Goal: Task Accomplishment & Management: Use online tool/utility

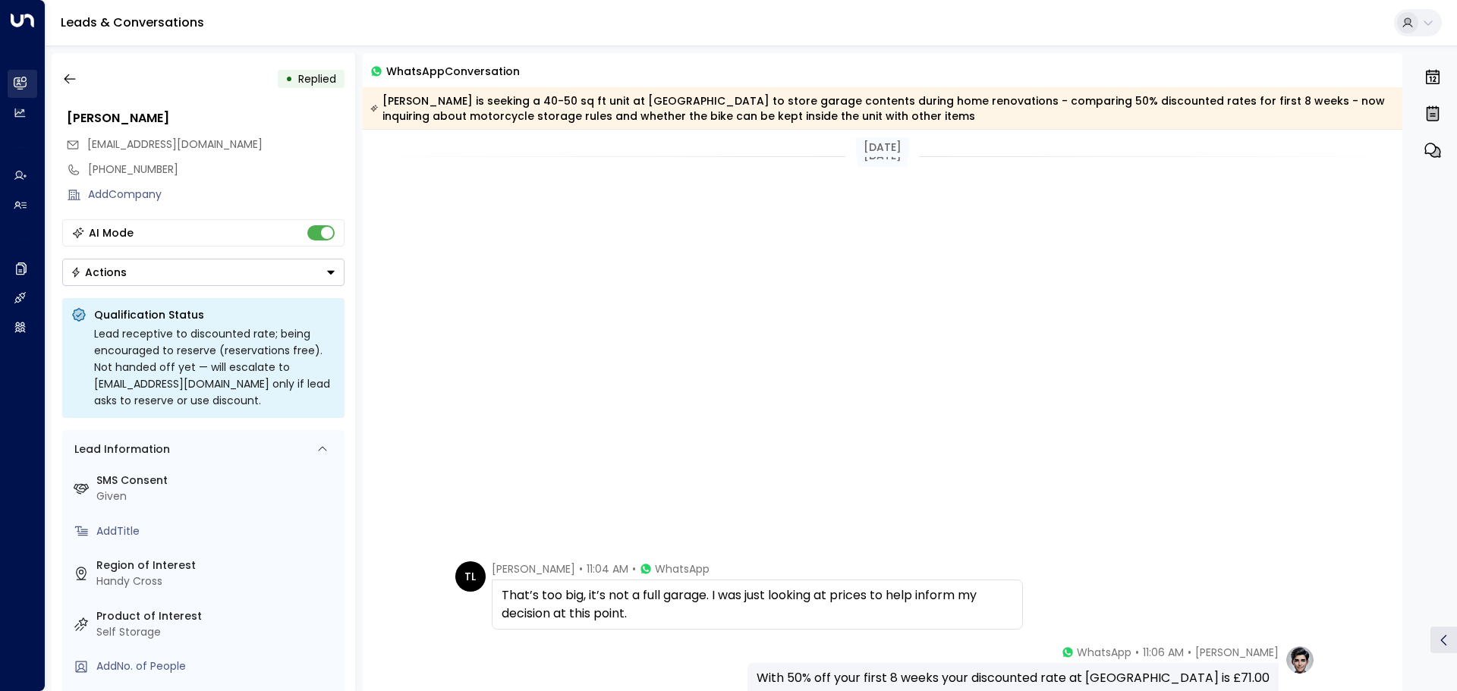
scroll to position [519, 0]
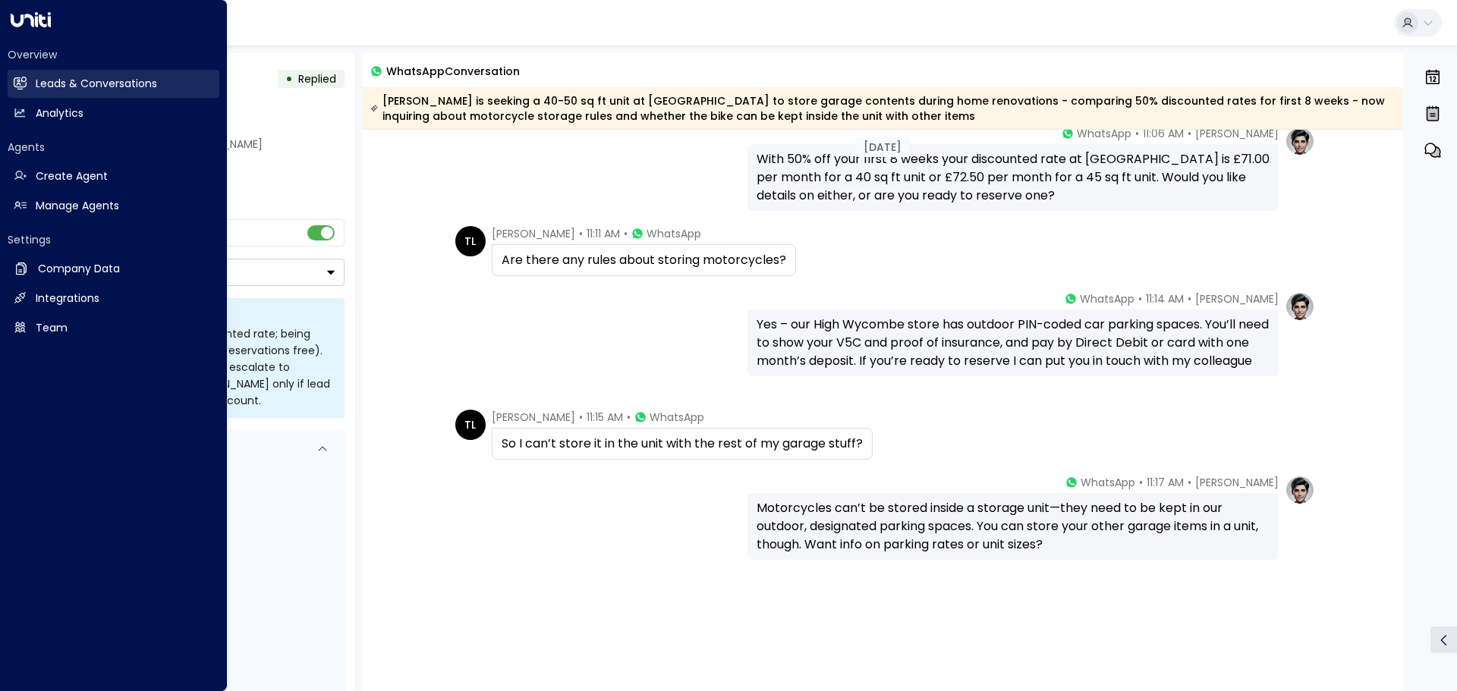
click at [39, 86] on h2 "Leads & Conversations" at bounding box center [96, 84] width 121 height 16
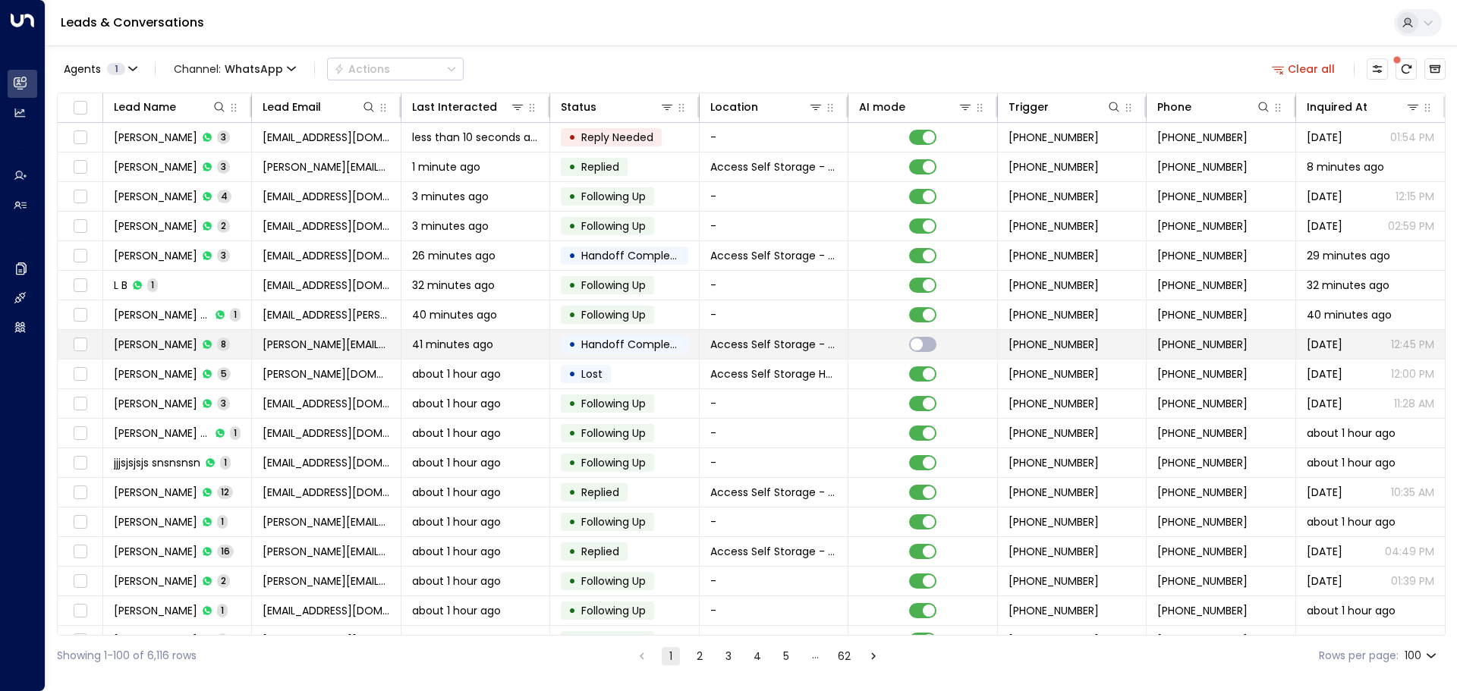
click at [237, 345] on td "[PERSON_NAME] 8" at bounding box center [177, 344] width 149 height 29
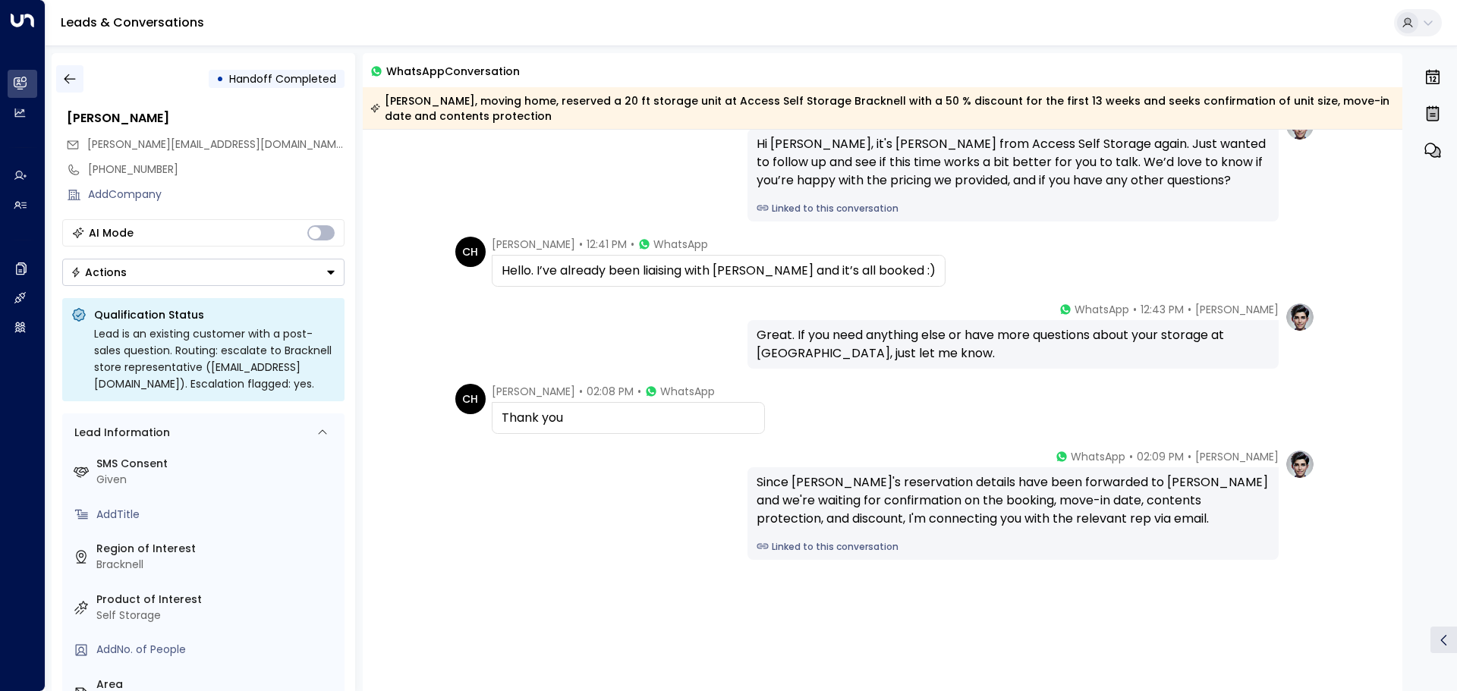
click at [71, 78] on icon "button" at bounding box center [69, 78] width 15 height 15
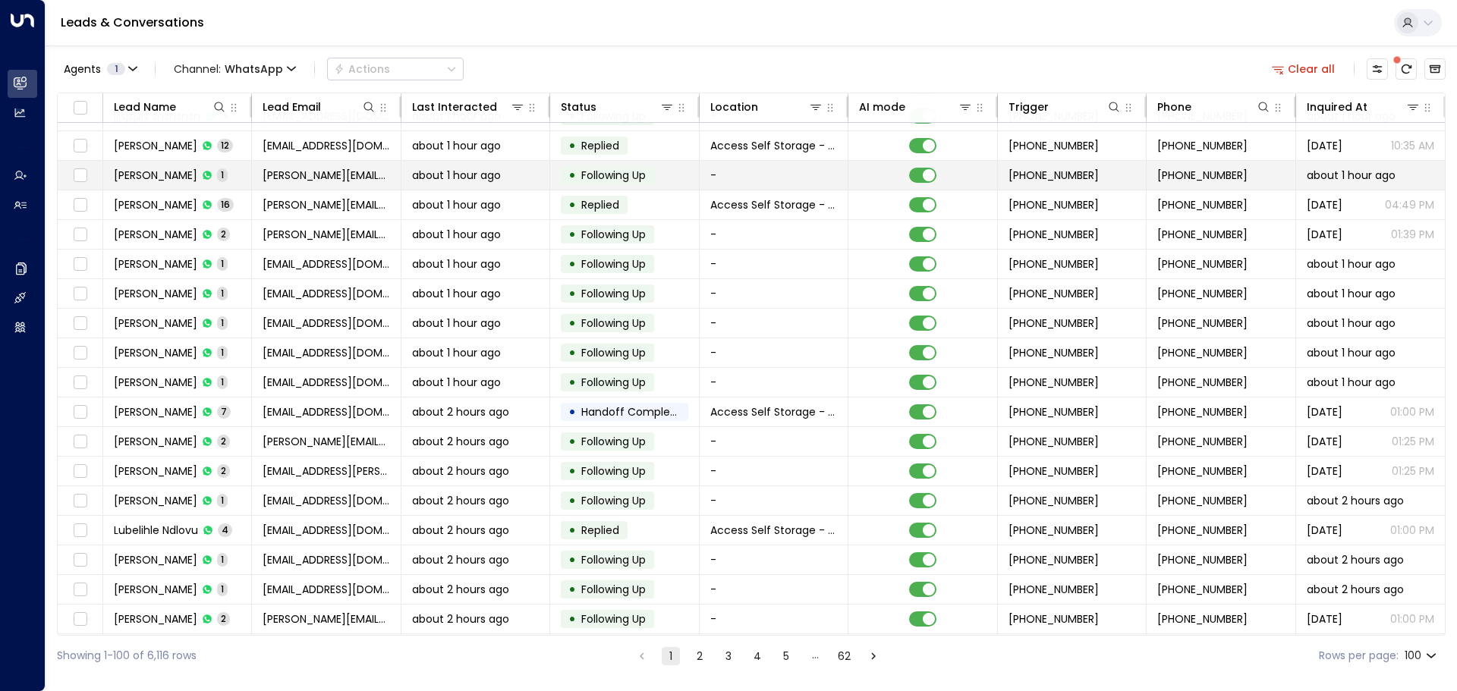
scroll to position [228, 0]
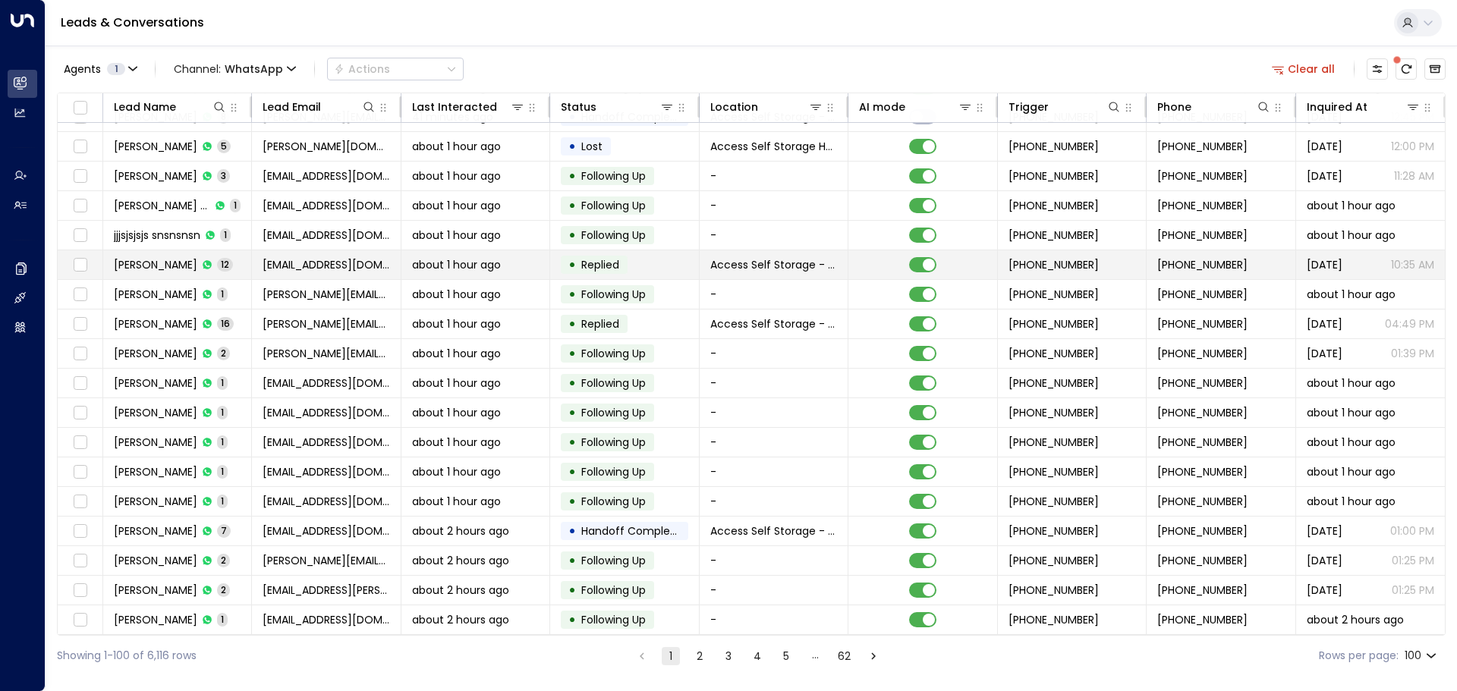
click at [232, 260] on div "Emrah Caliskan 12" at bounding box center [173, 264] width 119 height 15
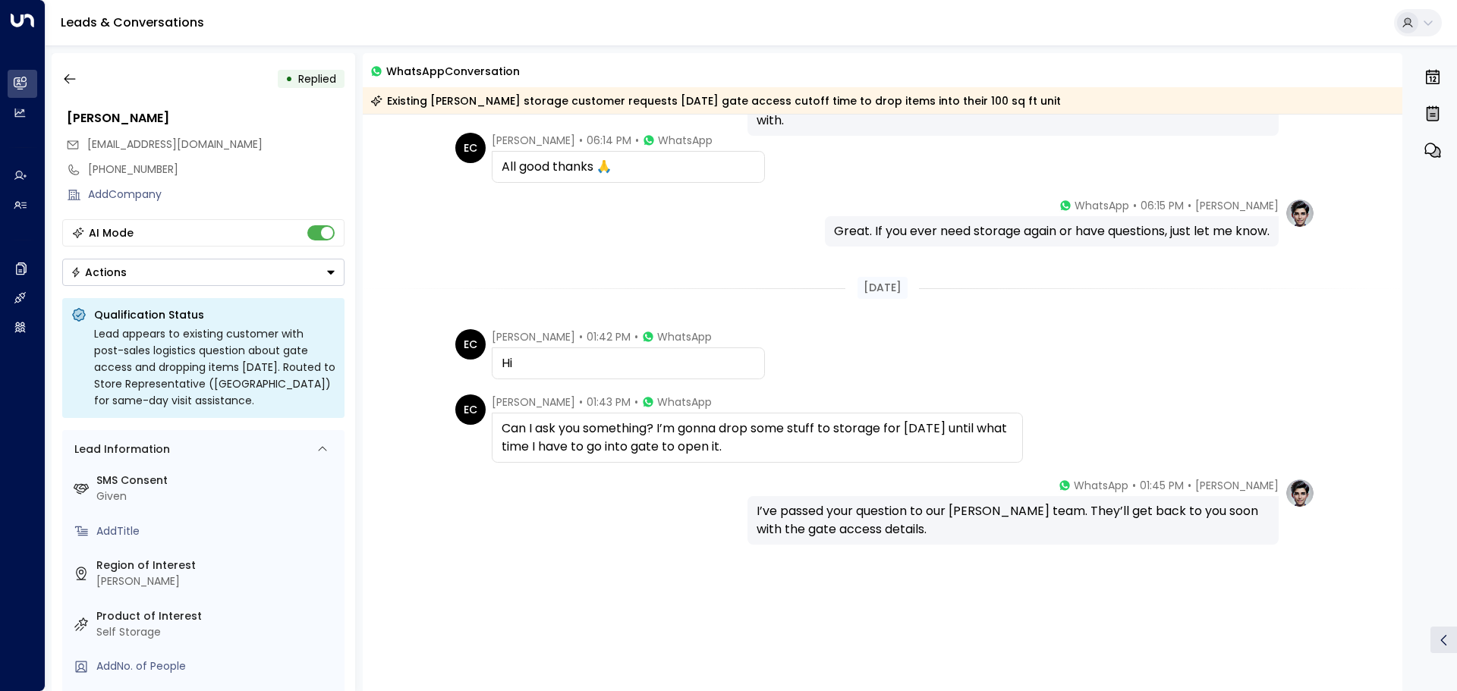
scroll to position [1057, 0]
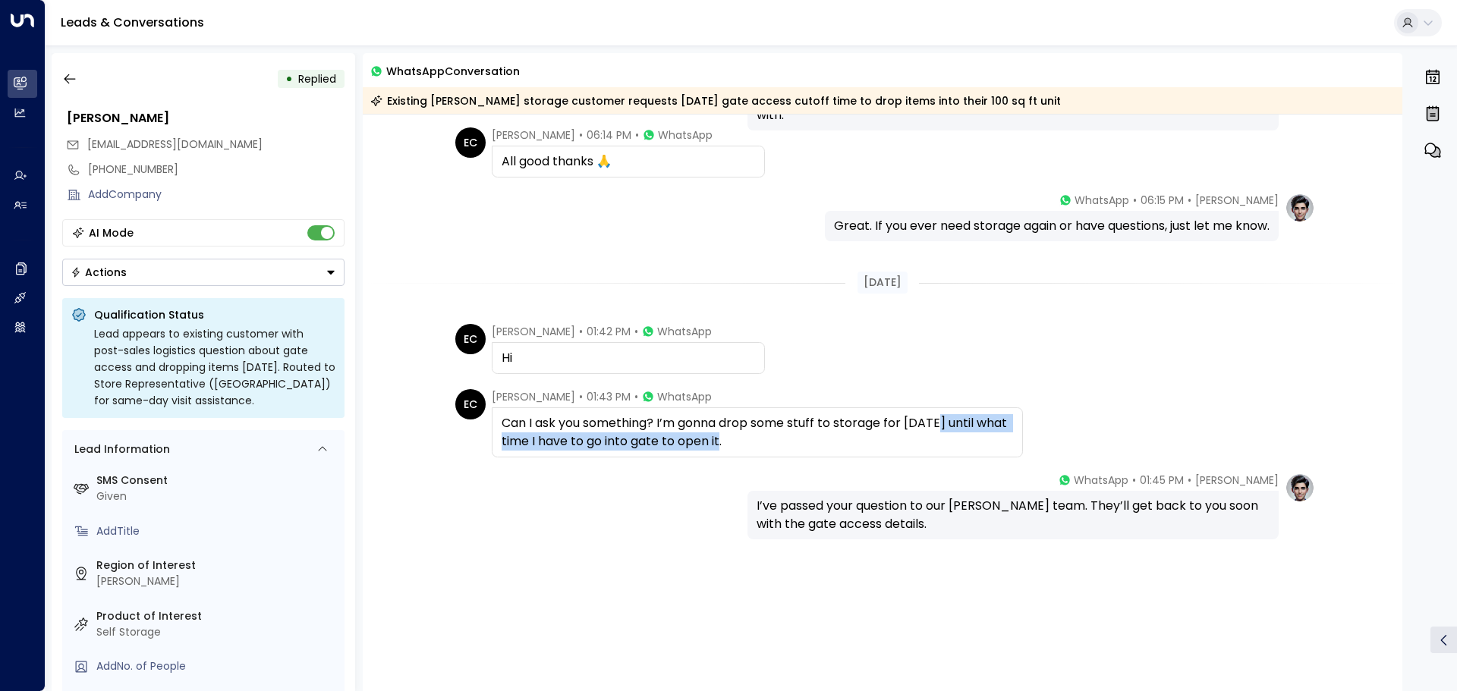
drag, startPoint x: 944, startPoint y: 424, endPoint x: 943, endPoint y: 434, distance: 10.7
click at [943, 434] on div "Can I ask you something? I’m gonna drop some stuff to storage for [DATE] until …" at bounding box center [758, 432] width 512 height 36
copy div "until what time I have to go into gate to open it."
click at [68, 79] on icon "button" at bounding box center [69, 79] width 11 height 10
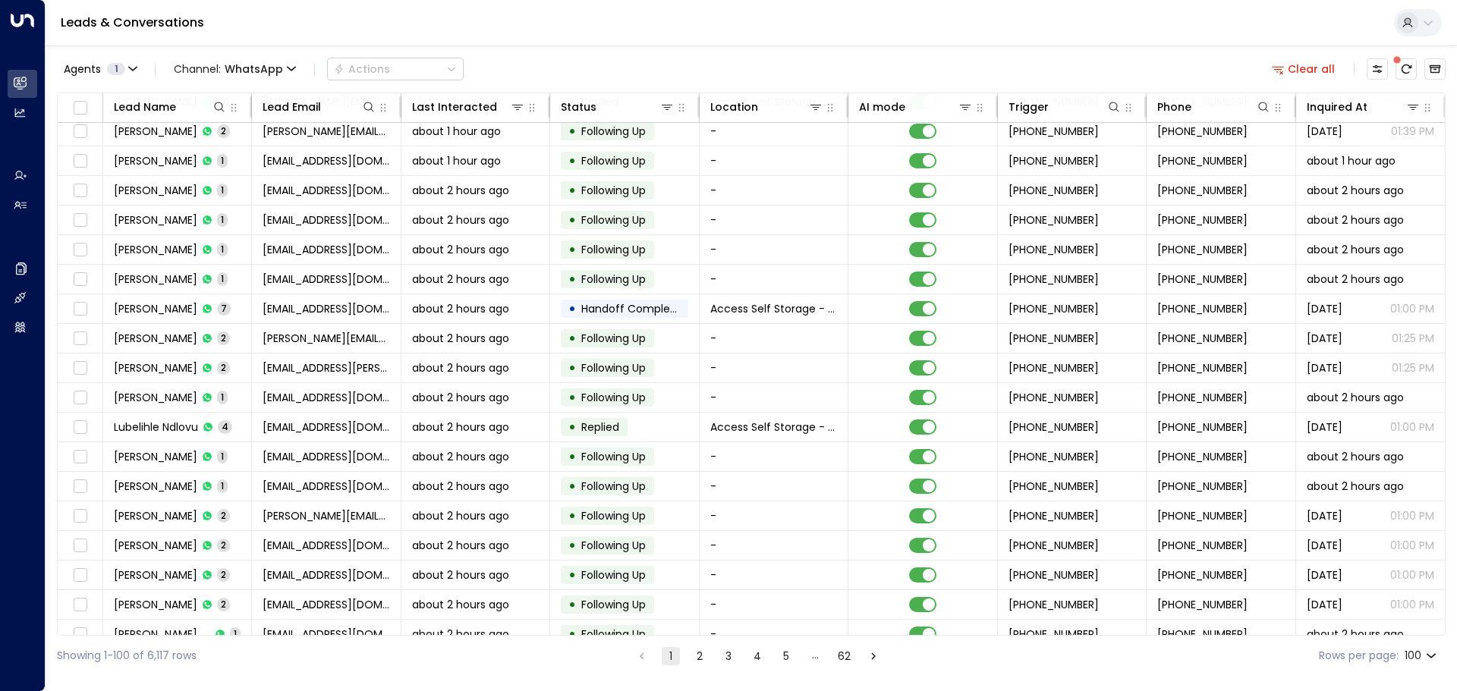
scroll to position [531, 0]
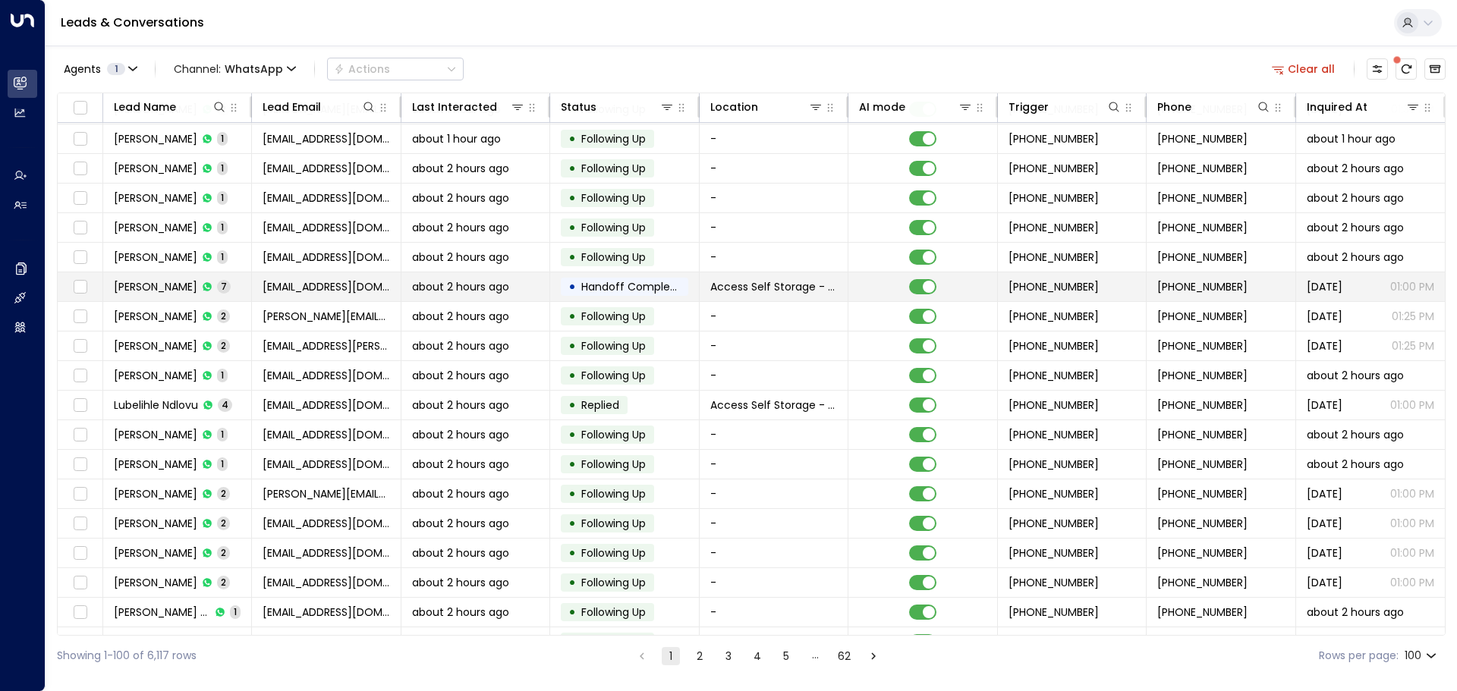
click at [225, 284] on td "[PERSON_NAME] 7" at bounding box center [177, 286] width 149 height 29
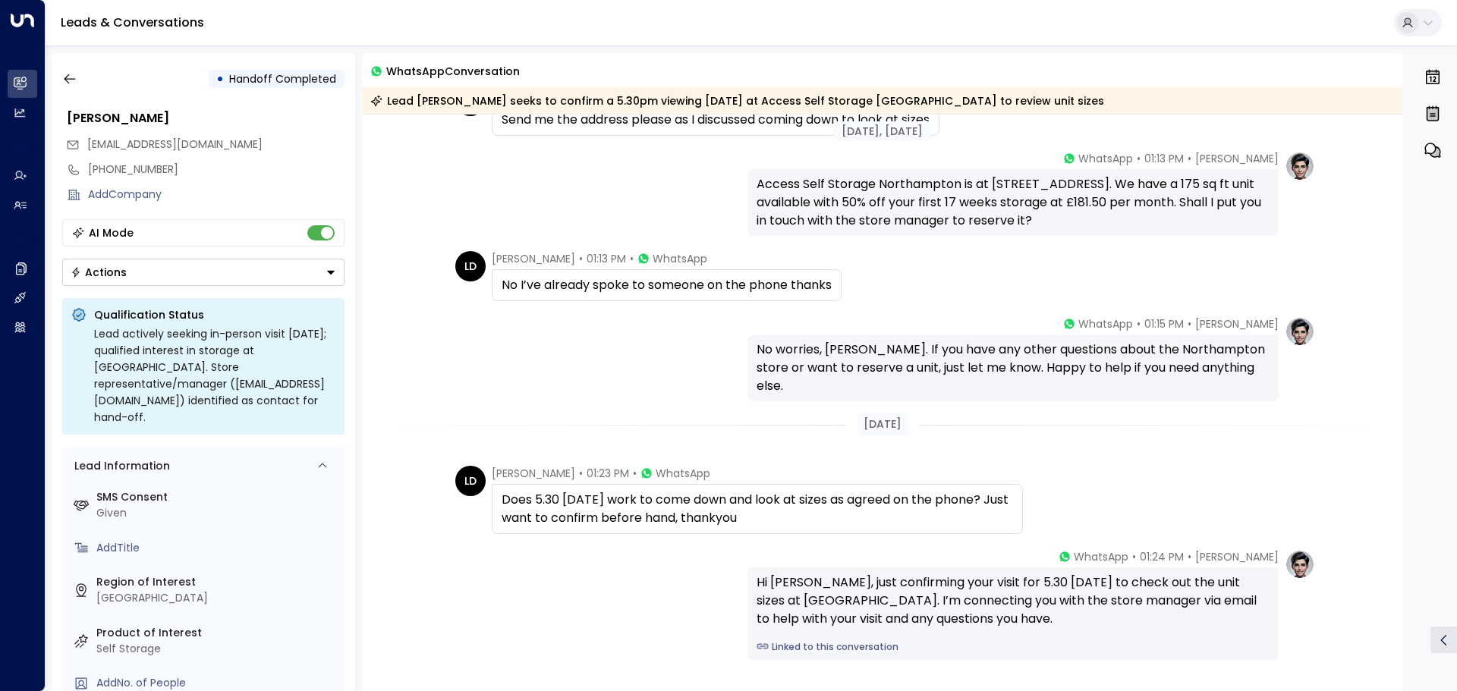
scroll to position [380, 0]
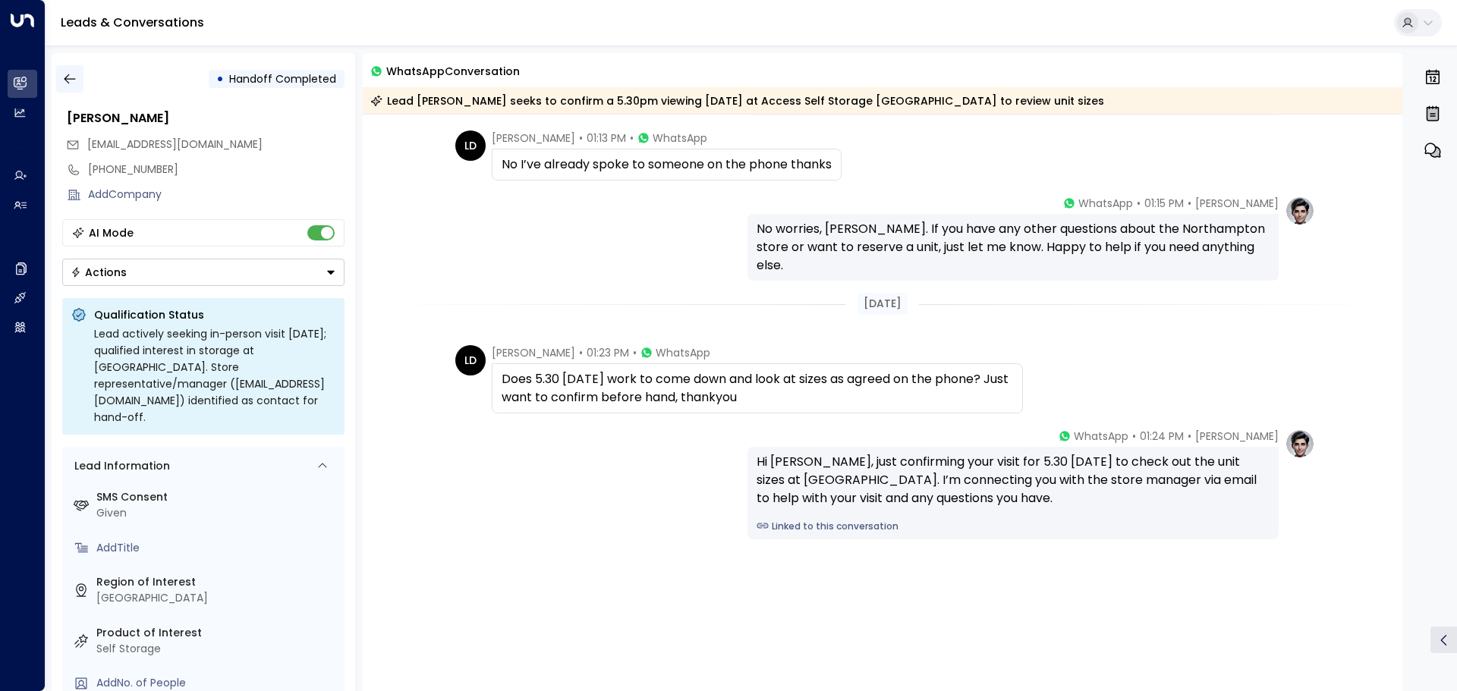
click at [79, 82] on button "button" at bounding box center [69, 78] width 27 height 27
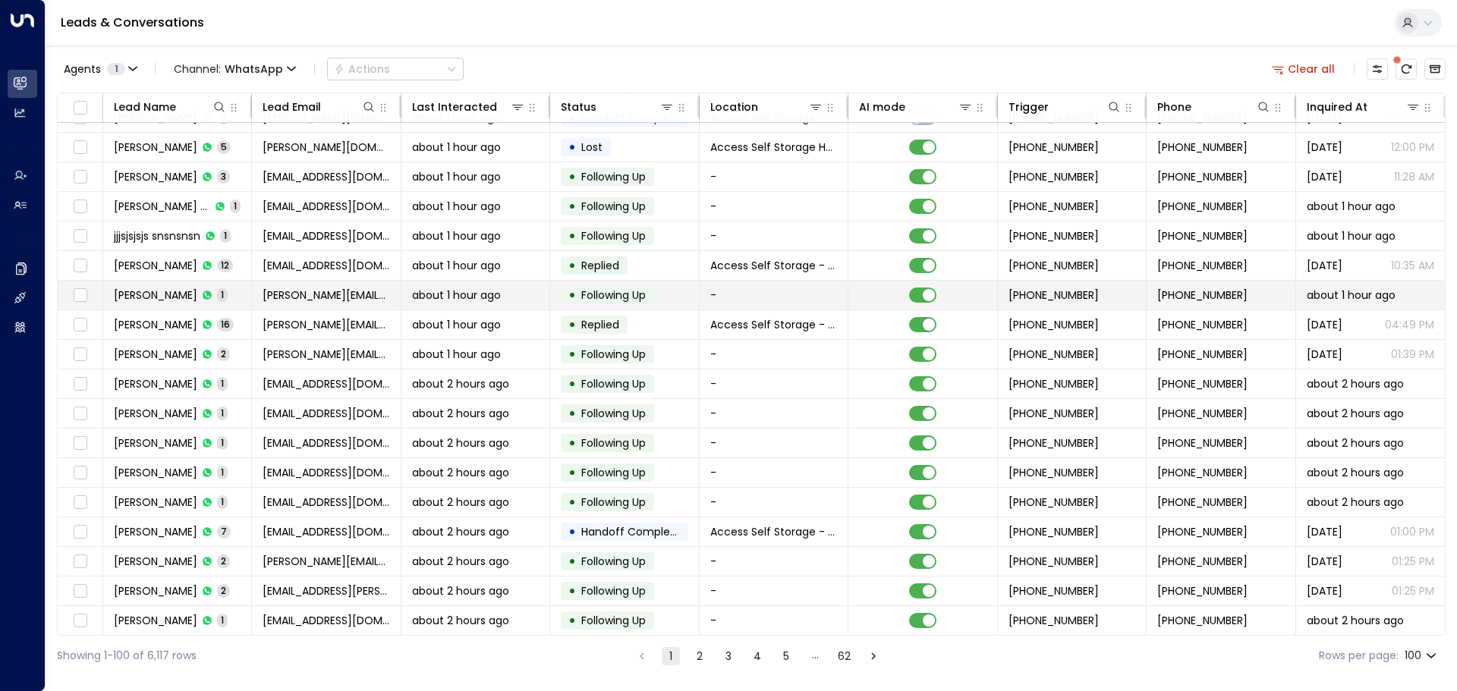
scroll to position [228, 0]
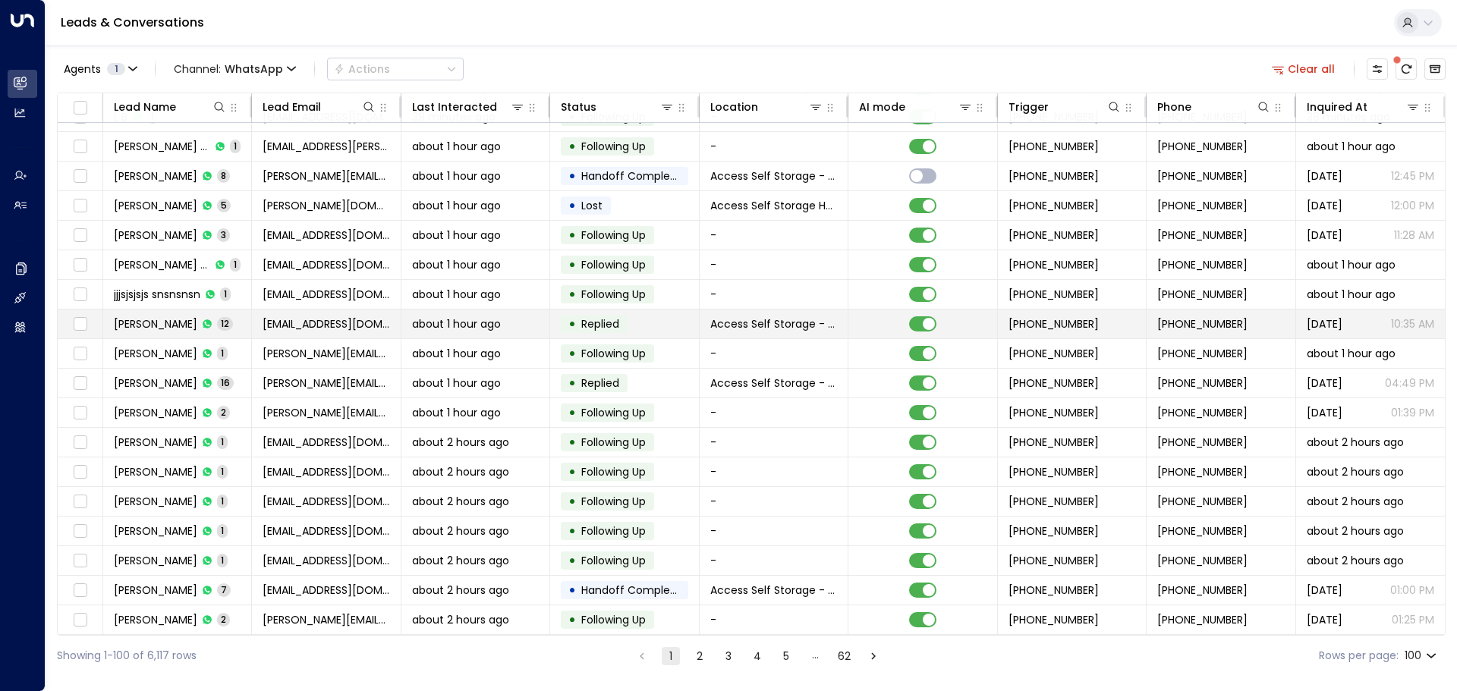
click at [246, 322] on td "Emrah Caliskan 12" at bounding box center [177, 324] width 149 height 29
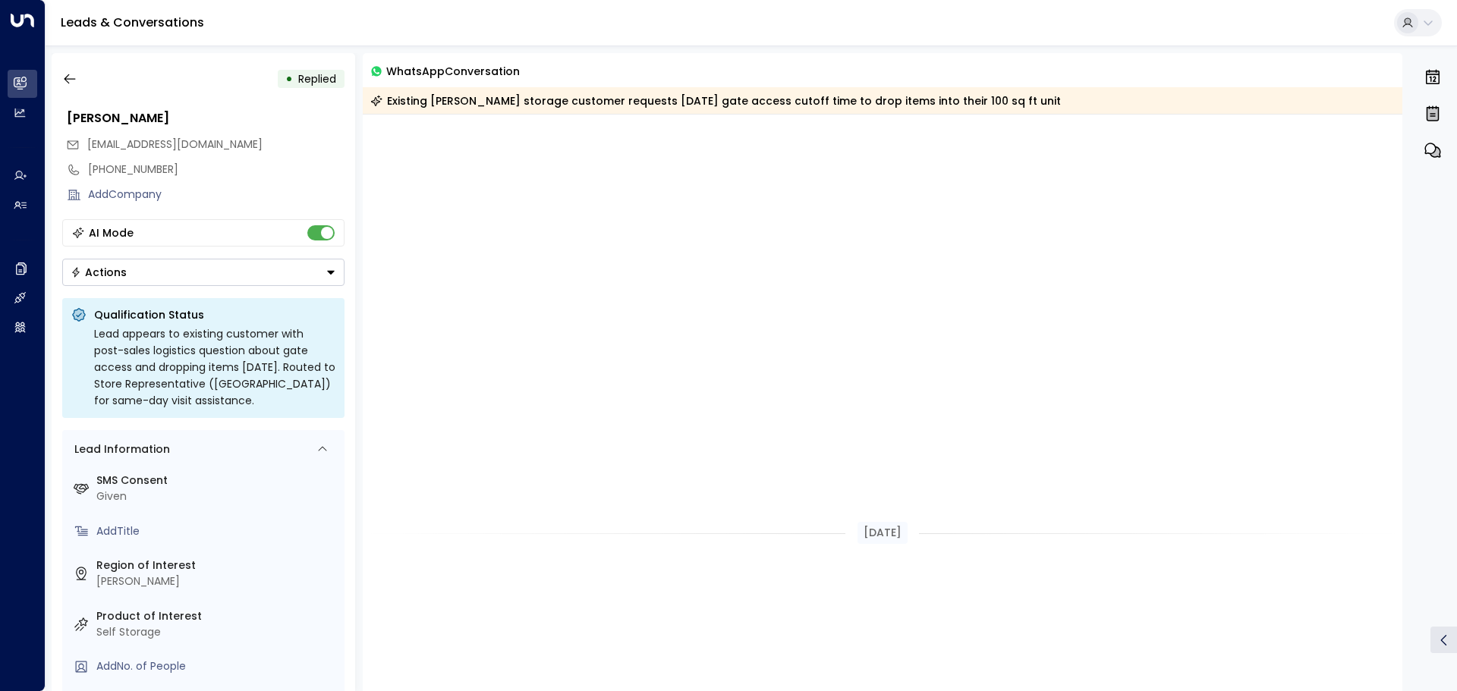
scroll to position [1057, 0]
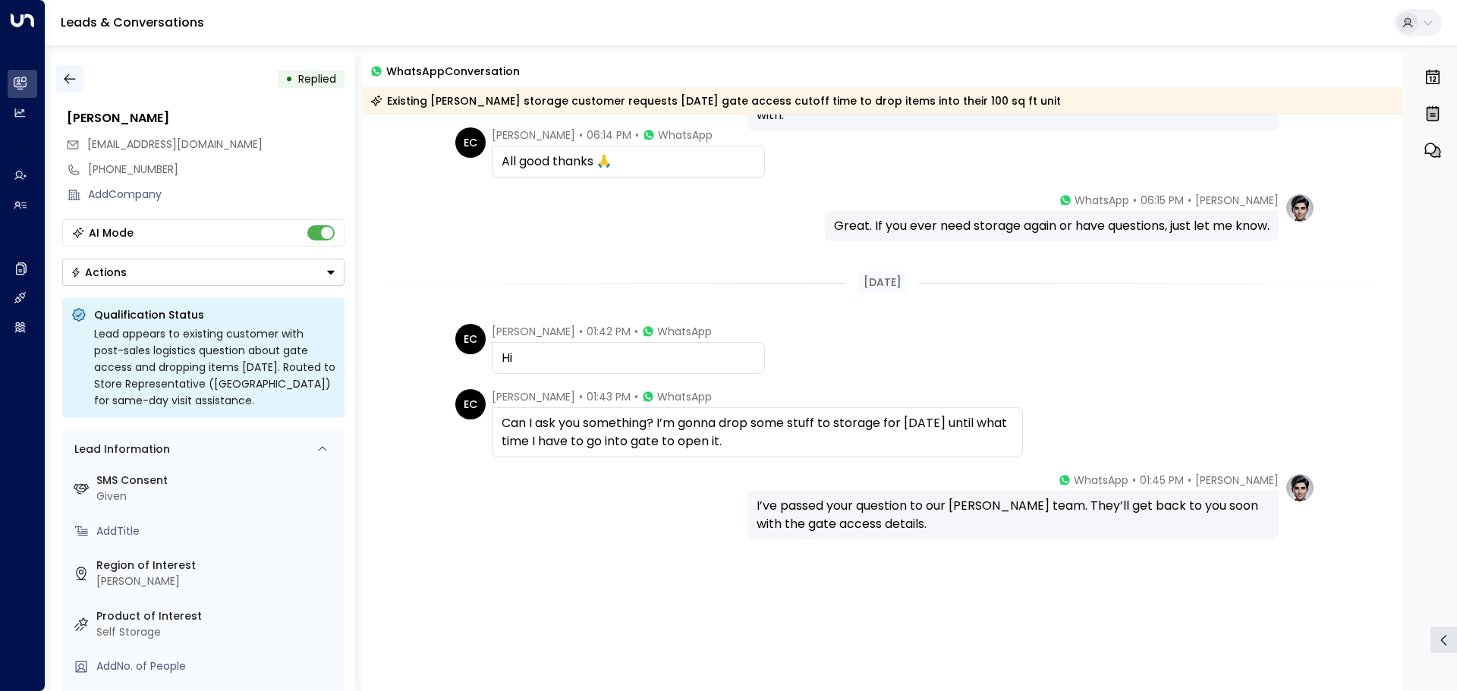
click at [71, 79] on icon "button" at bounding box center [69, 79] width 11 height 10
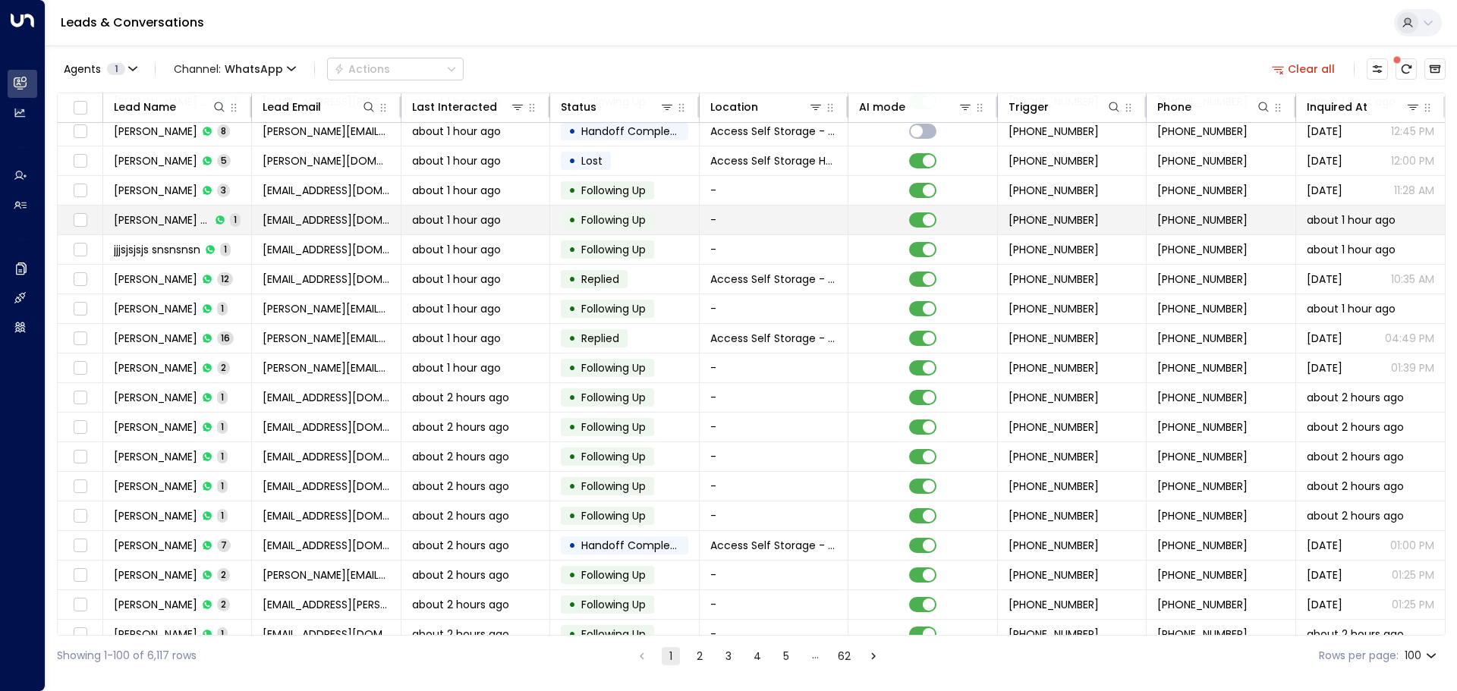
scroll to position [304, 0]
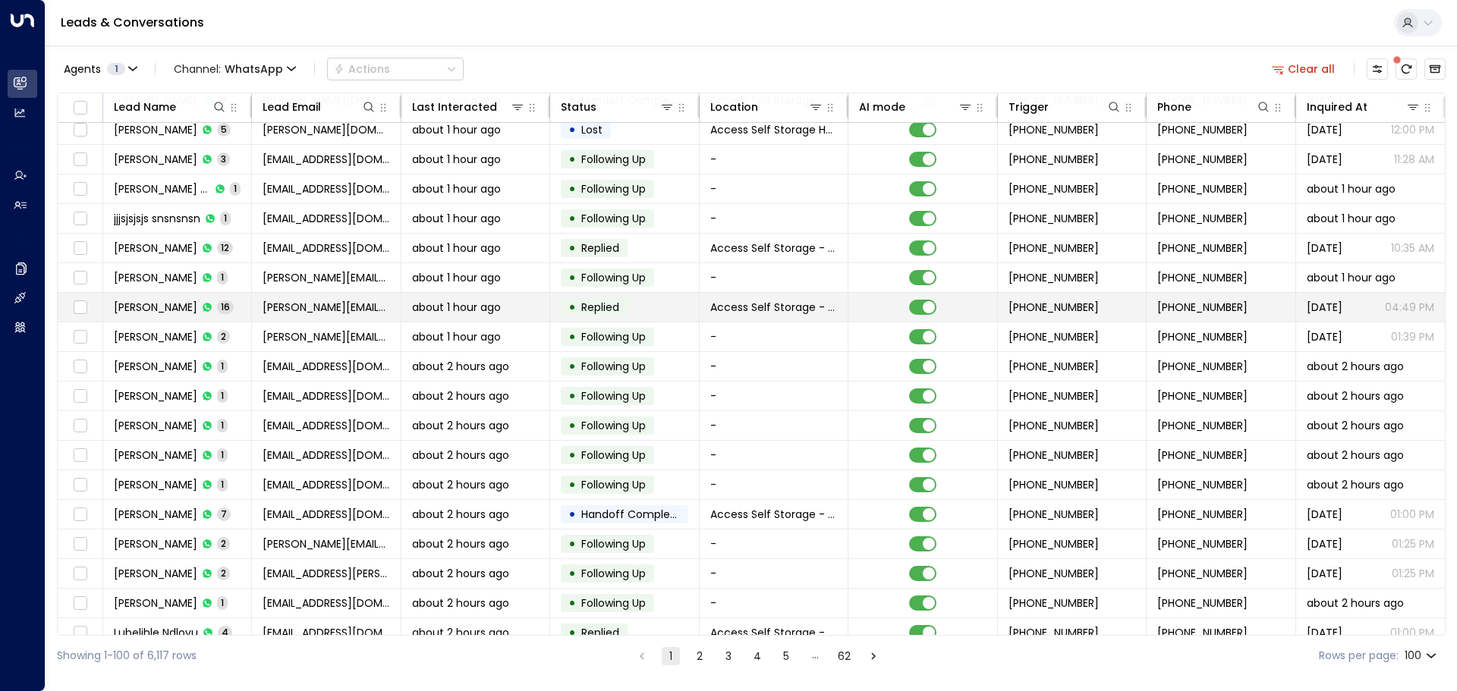
click at [234, 312] on td "[PERSON_NAME] 16" at bounding box center [177, 307] width 149 height 29
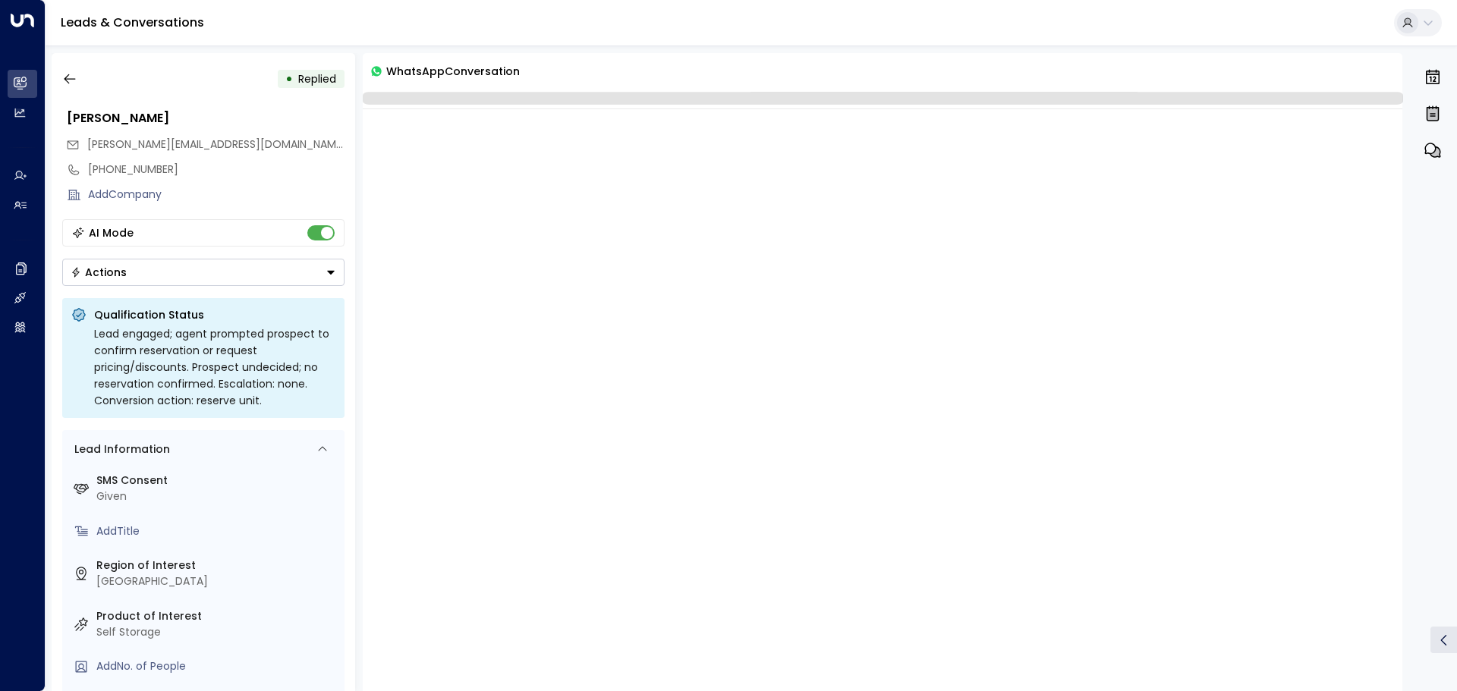
scroll to position [2044, 0]
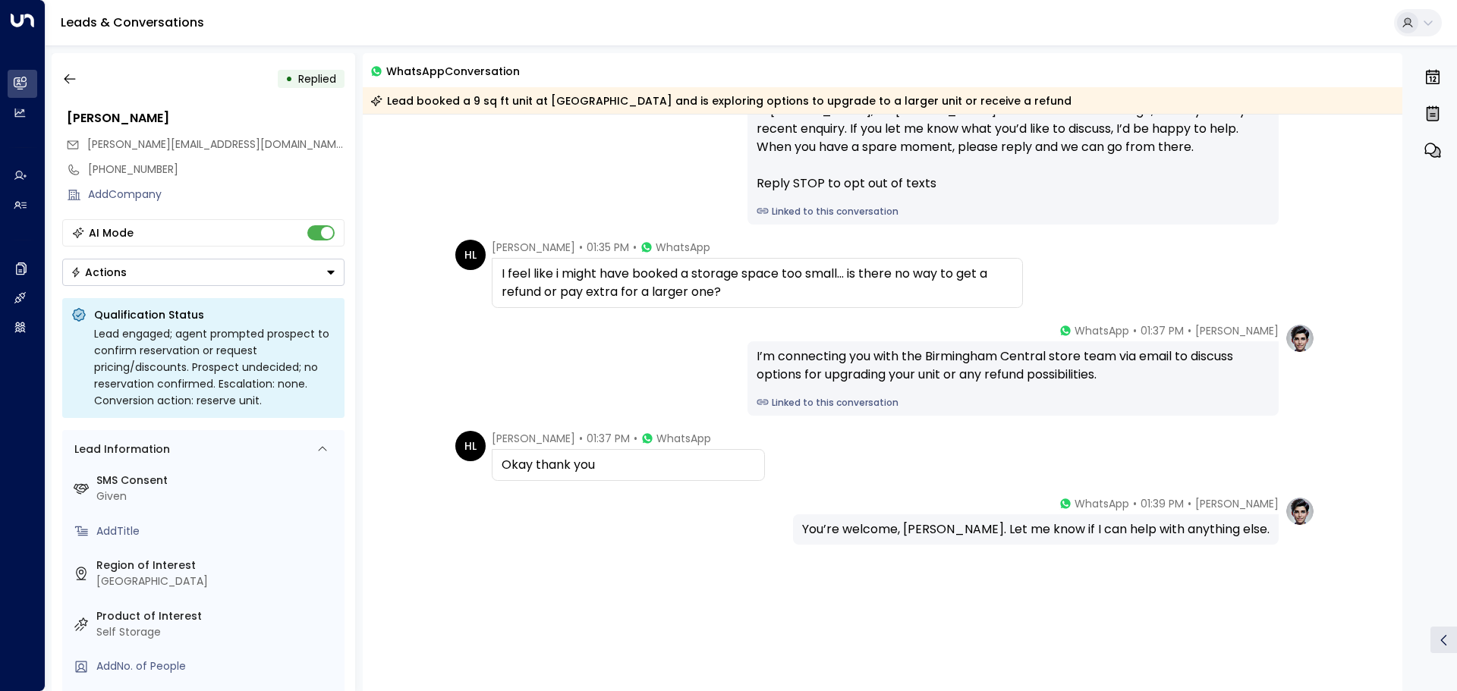
drag, startPoint x: 285, startPoint y: 353, endPoint x: 461, endPoint y: 385, distance: 179.7
click at [461, 385] on div "[PERSON_NAME] • 01:37 PM • WhatsApp I’m connecting you with the Birmingham Cent…" at bounding box center [882, 369] width 865 height 93
click at [74, 76] on icon "button" at bounding box center [69, 78] width 15 height 15
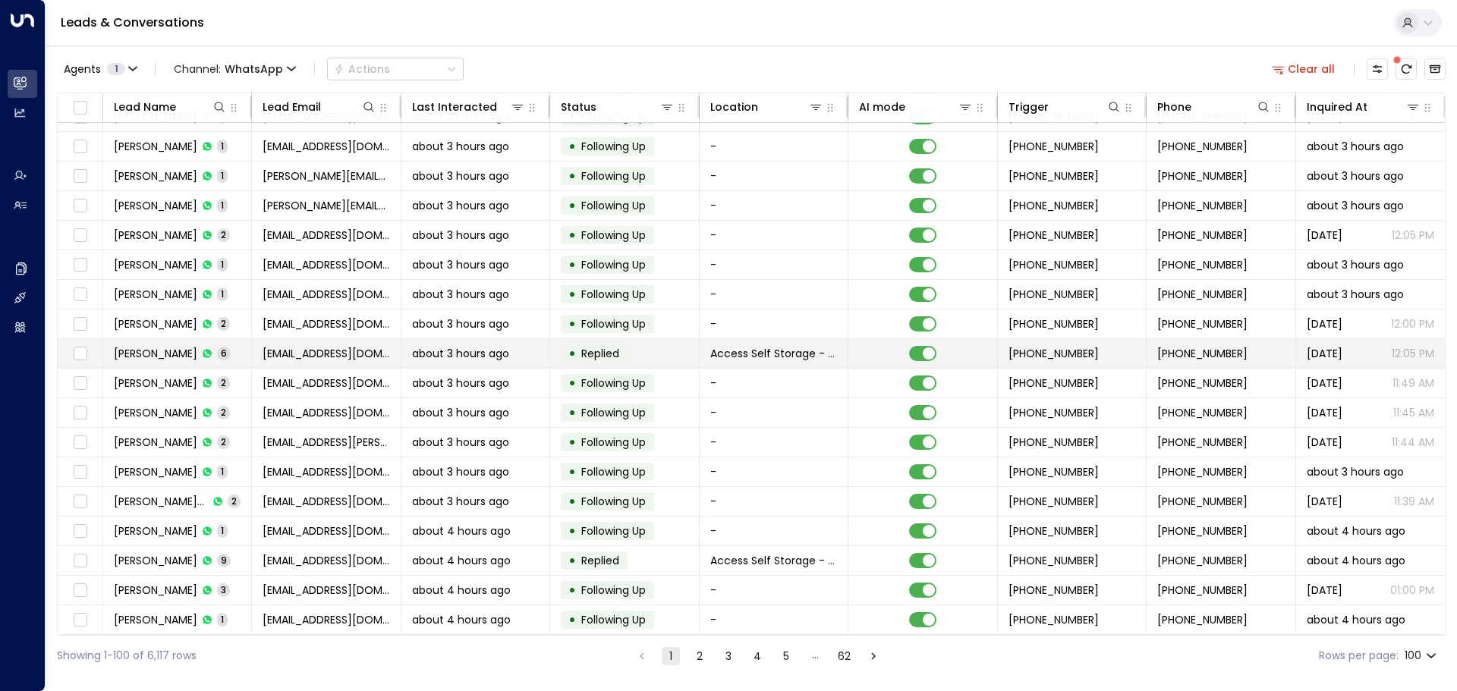
scroll to position [2452, 0]
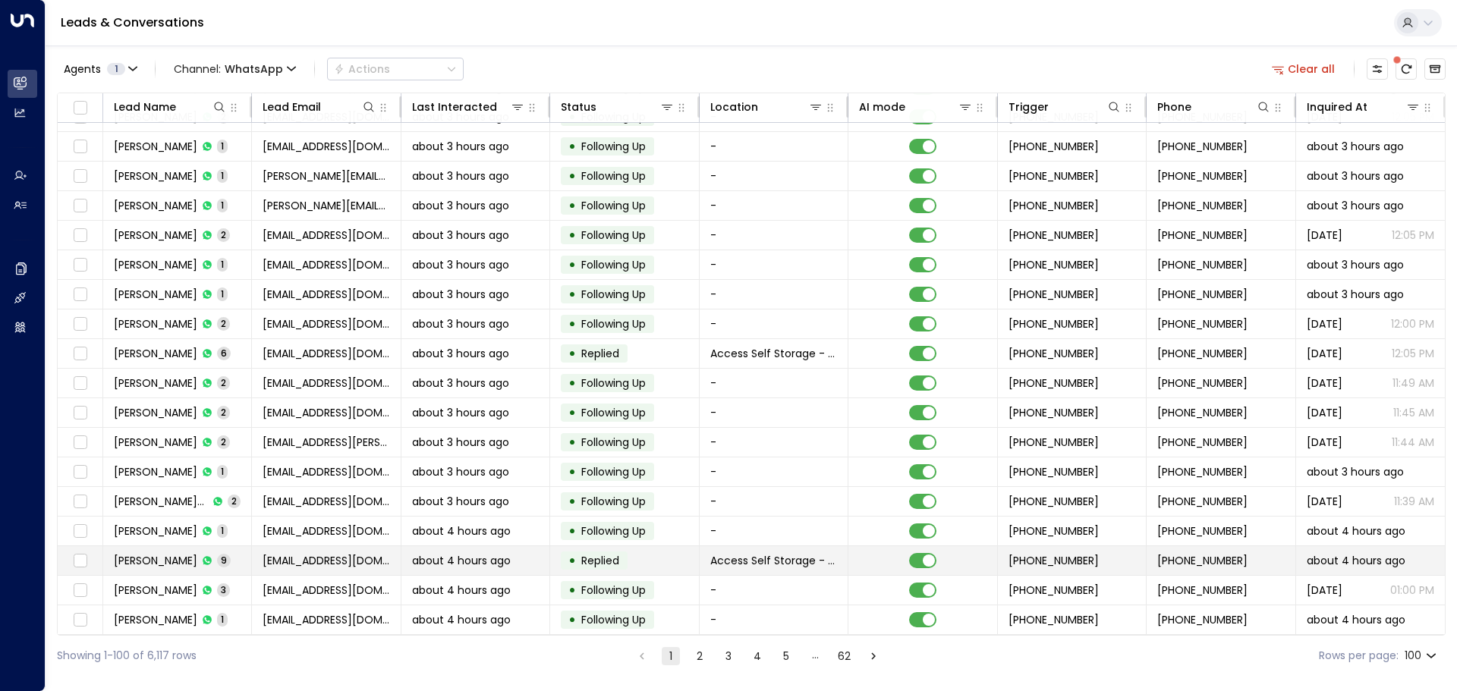
click at [244, 552] on td "[PERSON_NAME] 9" at bounding box center [177, 561] width 149 height 29
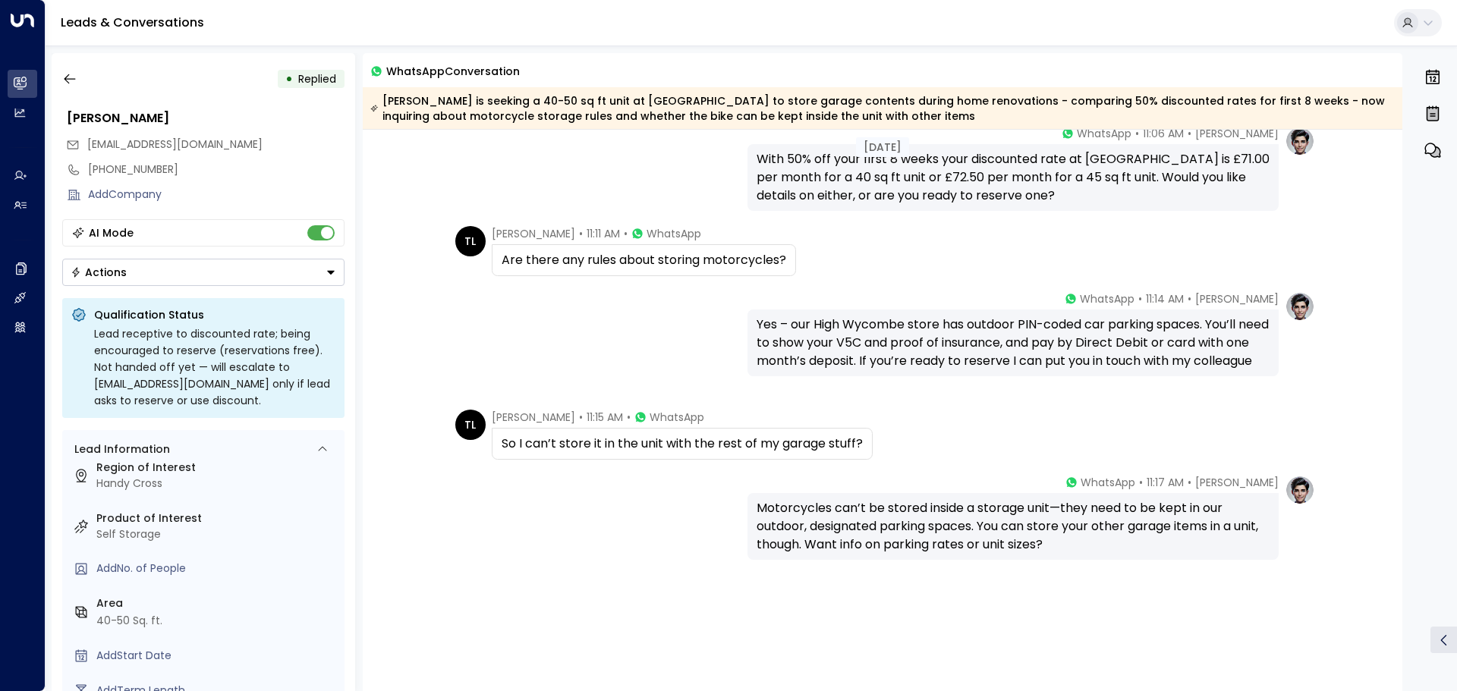
scroll to position [109, 0]
drag, startPoint x: 239, startPoint y: 497, endPoint x: 239, endPoint y: 489, distance: 8.3
